Goal: Information Seeking & Learning: Check status

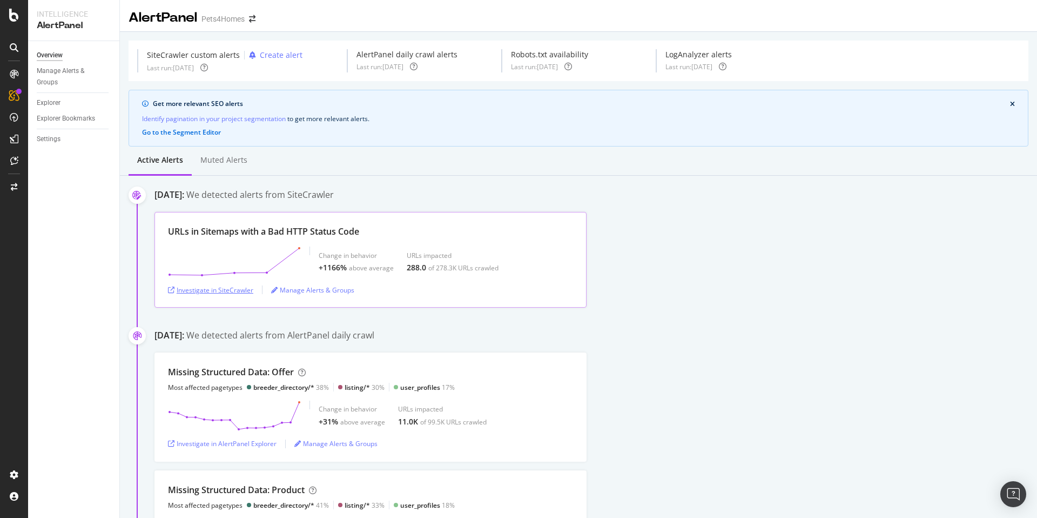
click at [224, 290] on div "Investigate in SiteCrawler" at bounding box center [210, 289] width 85 height 9
